Goal: Check status: Check status

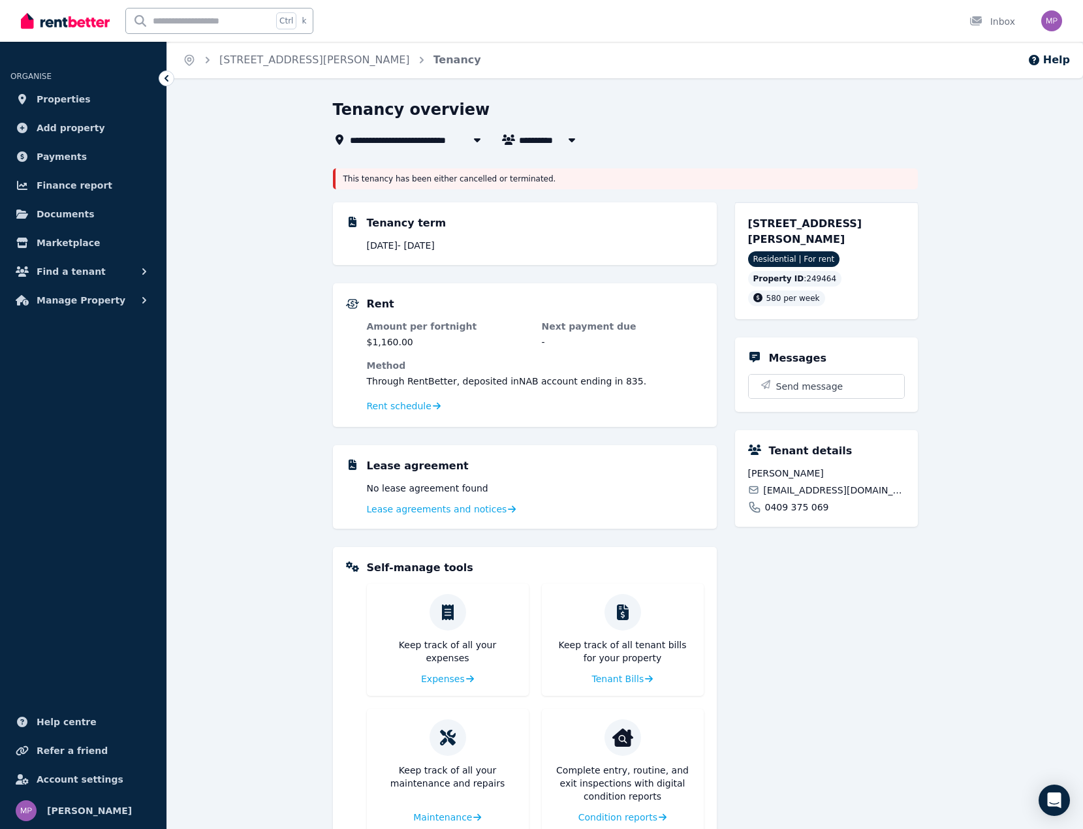
click at [168, 77] on icon at bounding box center [166, 78] width 13 height 13
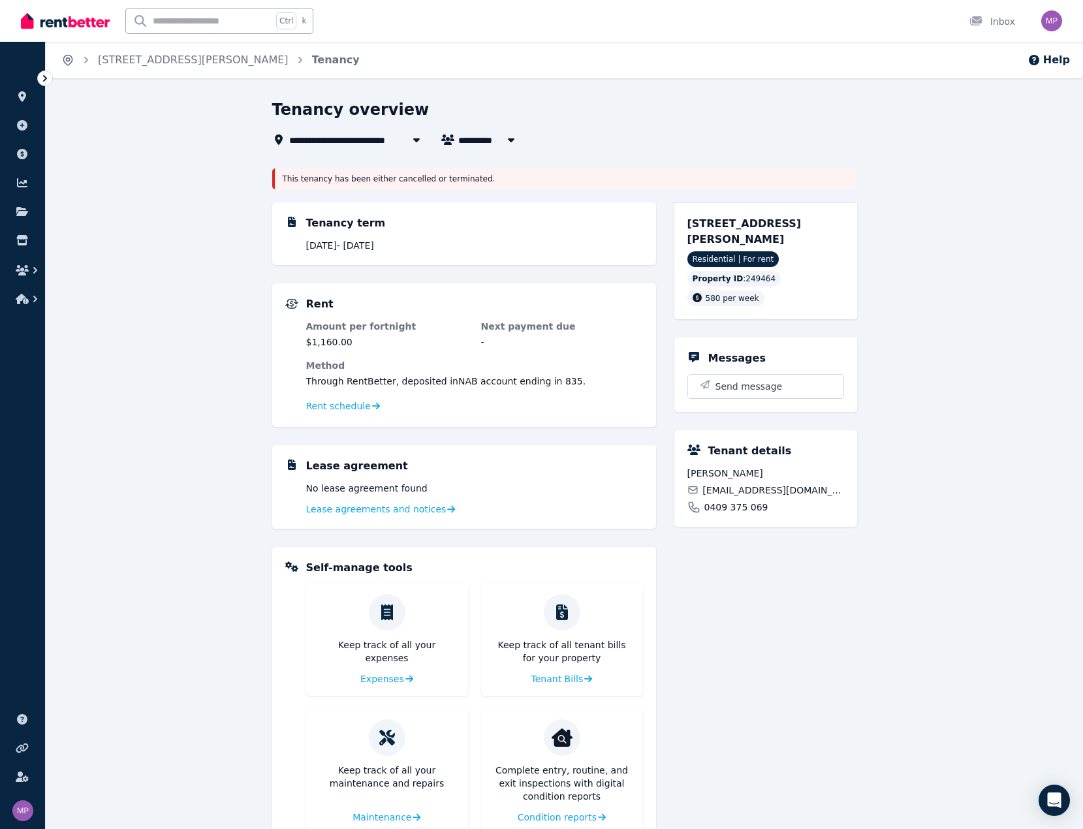
click at [65, 61] on icon "Breadcrumb" at bounding box center [67, 60] width 13 height 13
